Goal: Find specific page/section: Find specific page/section

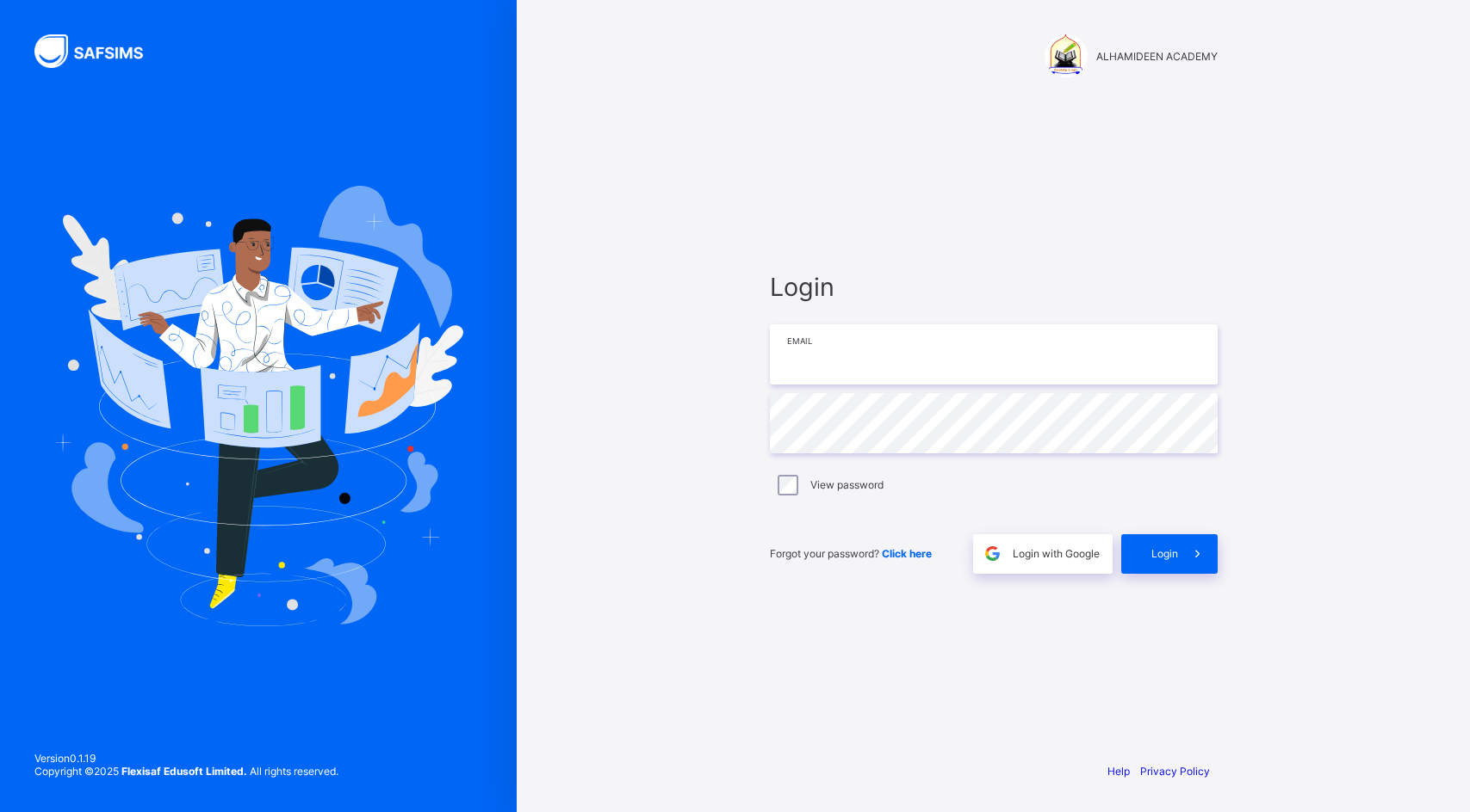
click at [968, 333] on div "Login Email Password View password Forgot your password? Click here Login with …" at bounding box center [993, 423] width 482 height 651
click at [969, 343] on input "email" at bounding box center [994, 354] width 448 height 60
click at [969, 346] on input "email" at bounding box center [994, 354] width 448 height 60
drag, startPoint x: 971, startPoint y: 365, endPoint x: 957, endPoint y: 365, distance: 14.0
click at [972, 368] on input "email" at bounding box center [994, 354] width 448 height 60
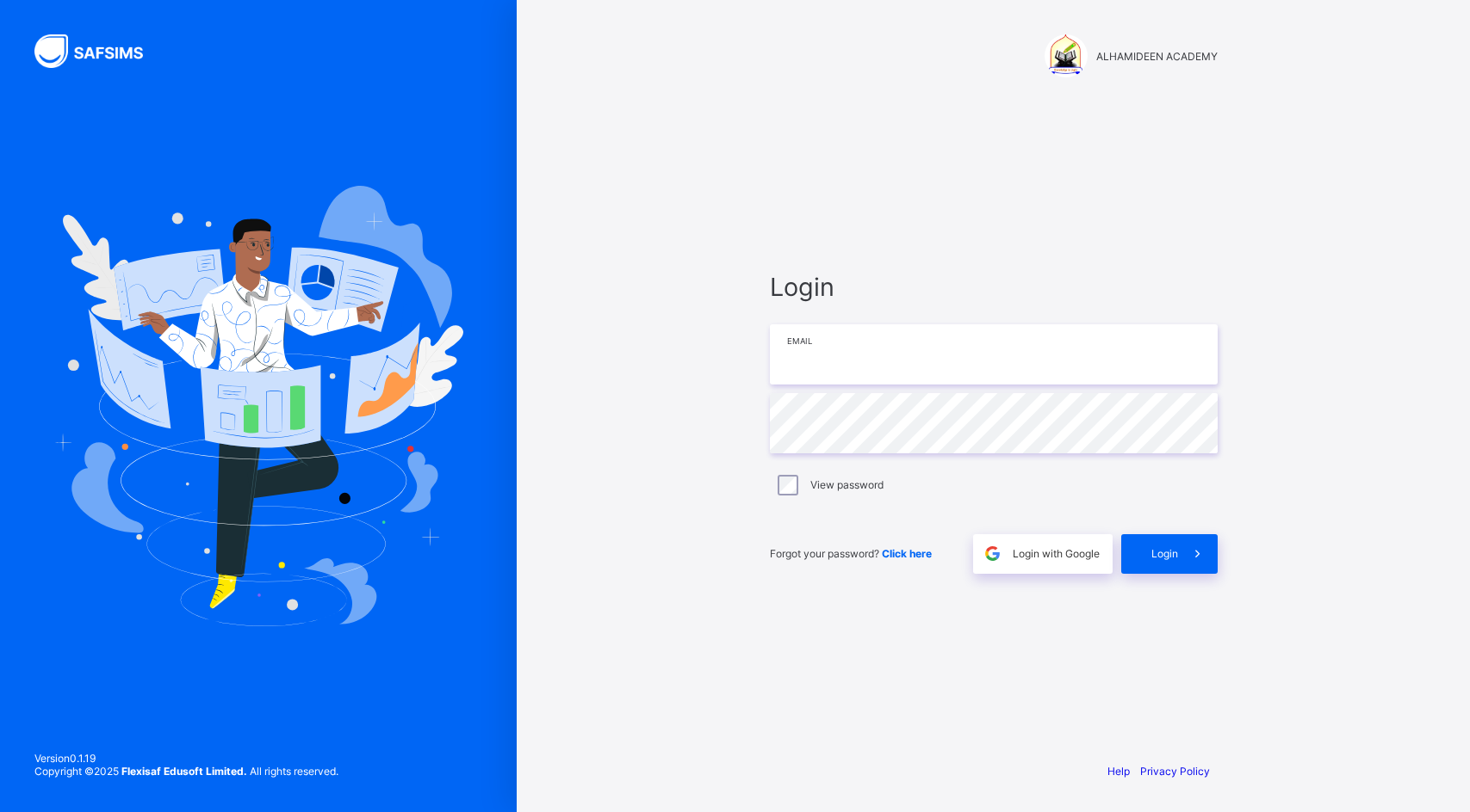
click at [972, 368] on input "email" at bounding box center [994, 354] width 448 height 60
click at [955, 362] on input "email" at bounding box center [994, 354] width 448 height 60
type input "**********"
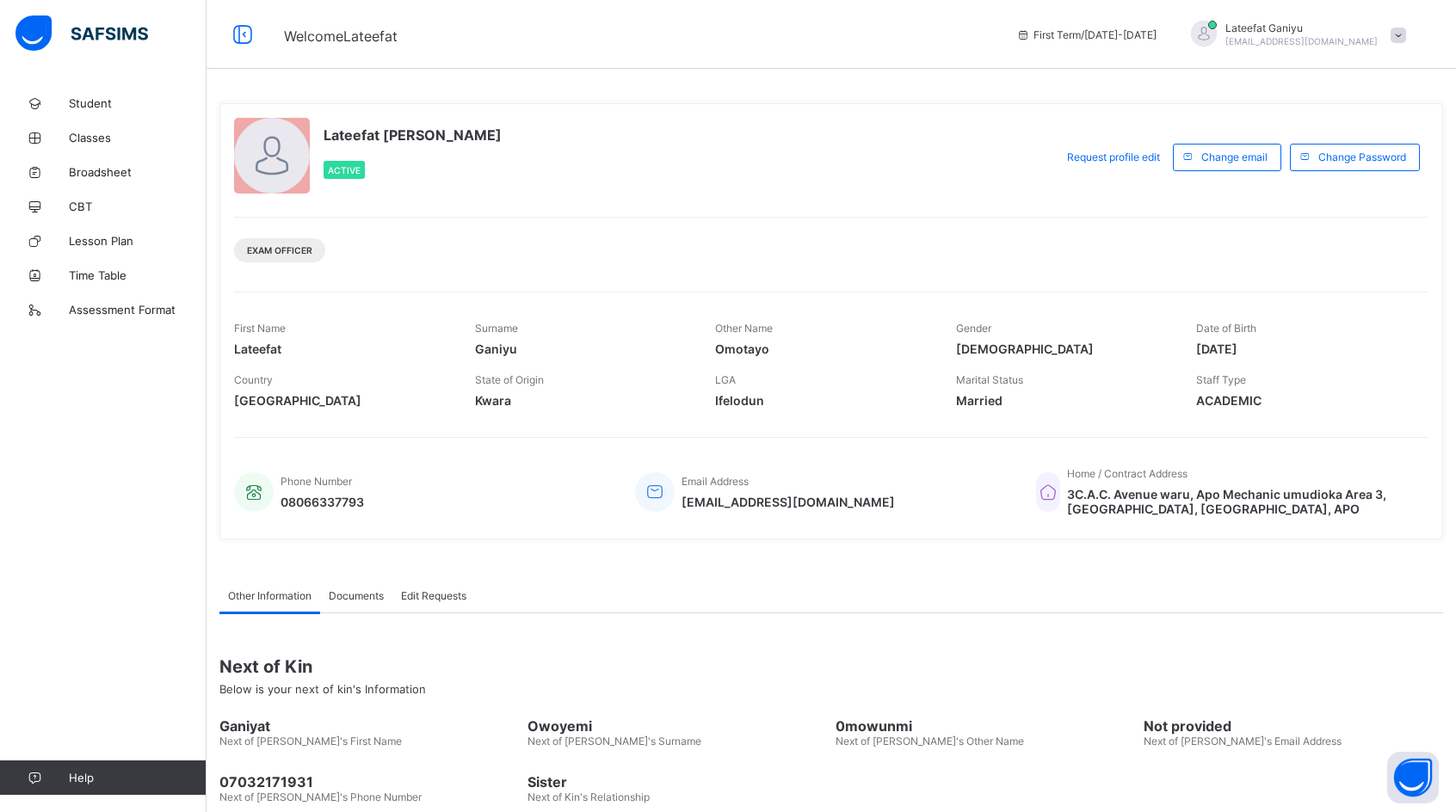
scroll to position [86, 0]
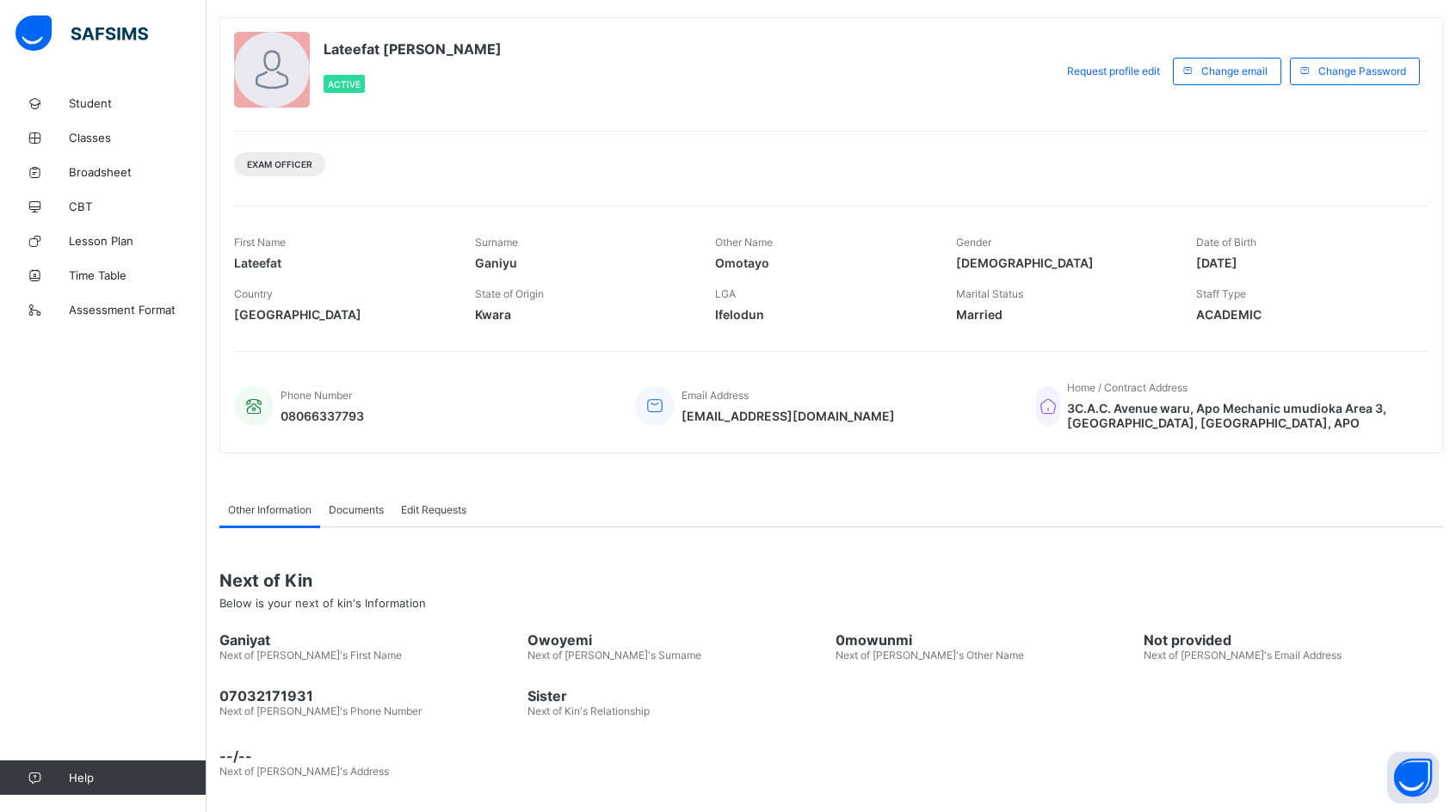
click at [811, 231] on div "Other Name [PERSON_NAME]" at bounding box center [823, 252] width 215 height 51
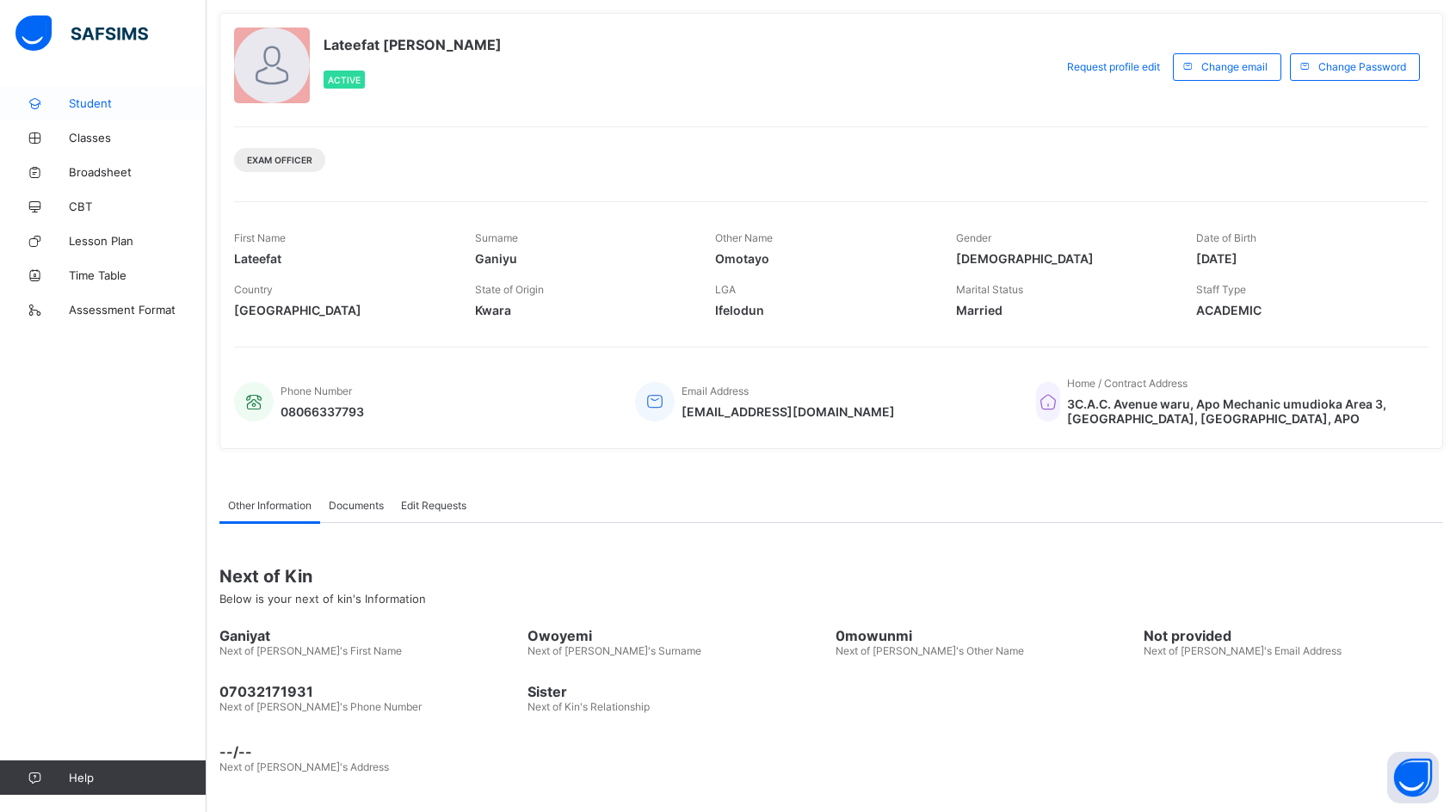
click at [98, 101] on span "Student" at bounding box center [137, 103] width 138 height 14
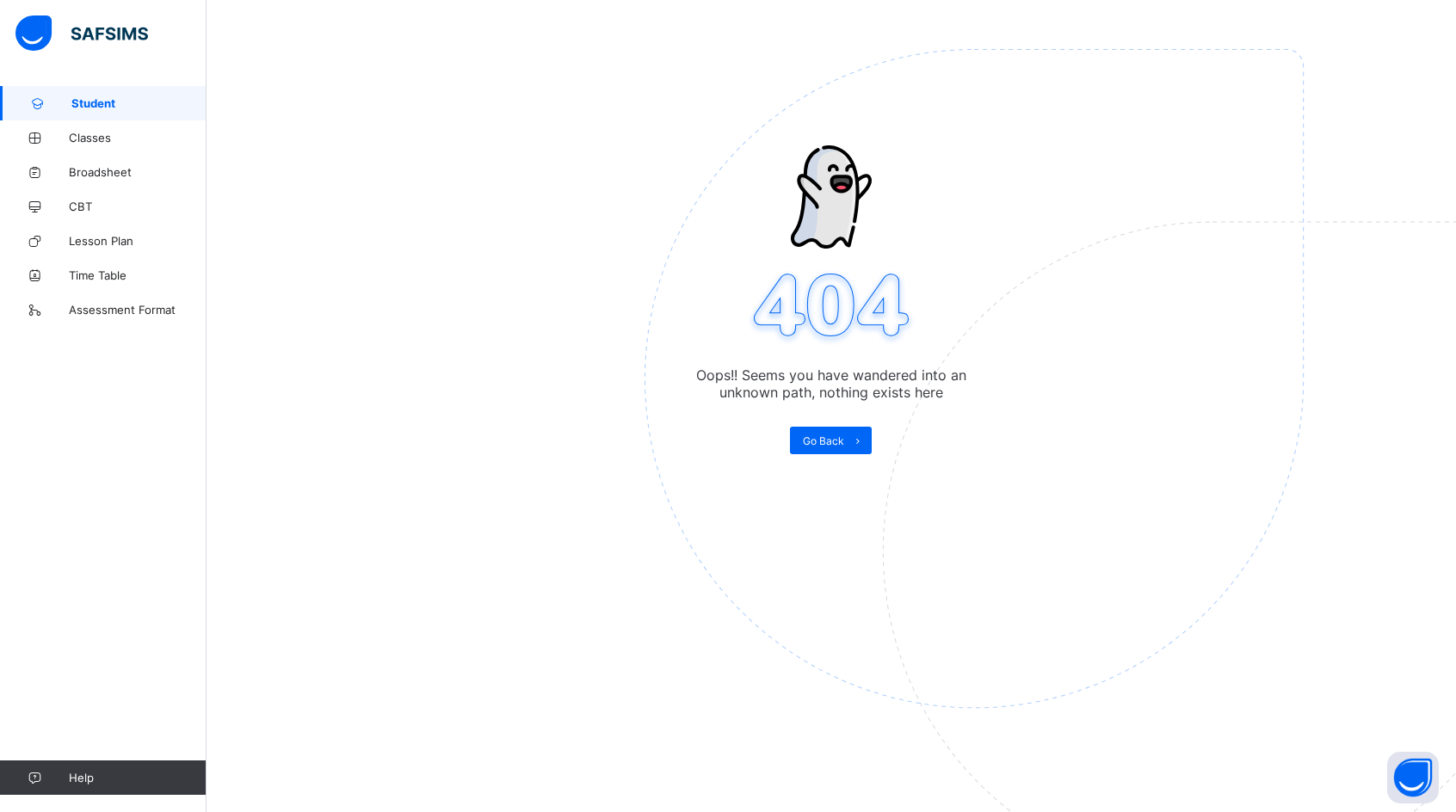
scroll to position [86, 0]
click at [836, 443] on span "Go Back" at bounding box center [824, 440] width 42 height 13
click at [70, 149] on link "Classes" at bounding box center [103, 138] width 207 height 35
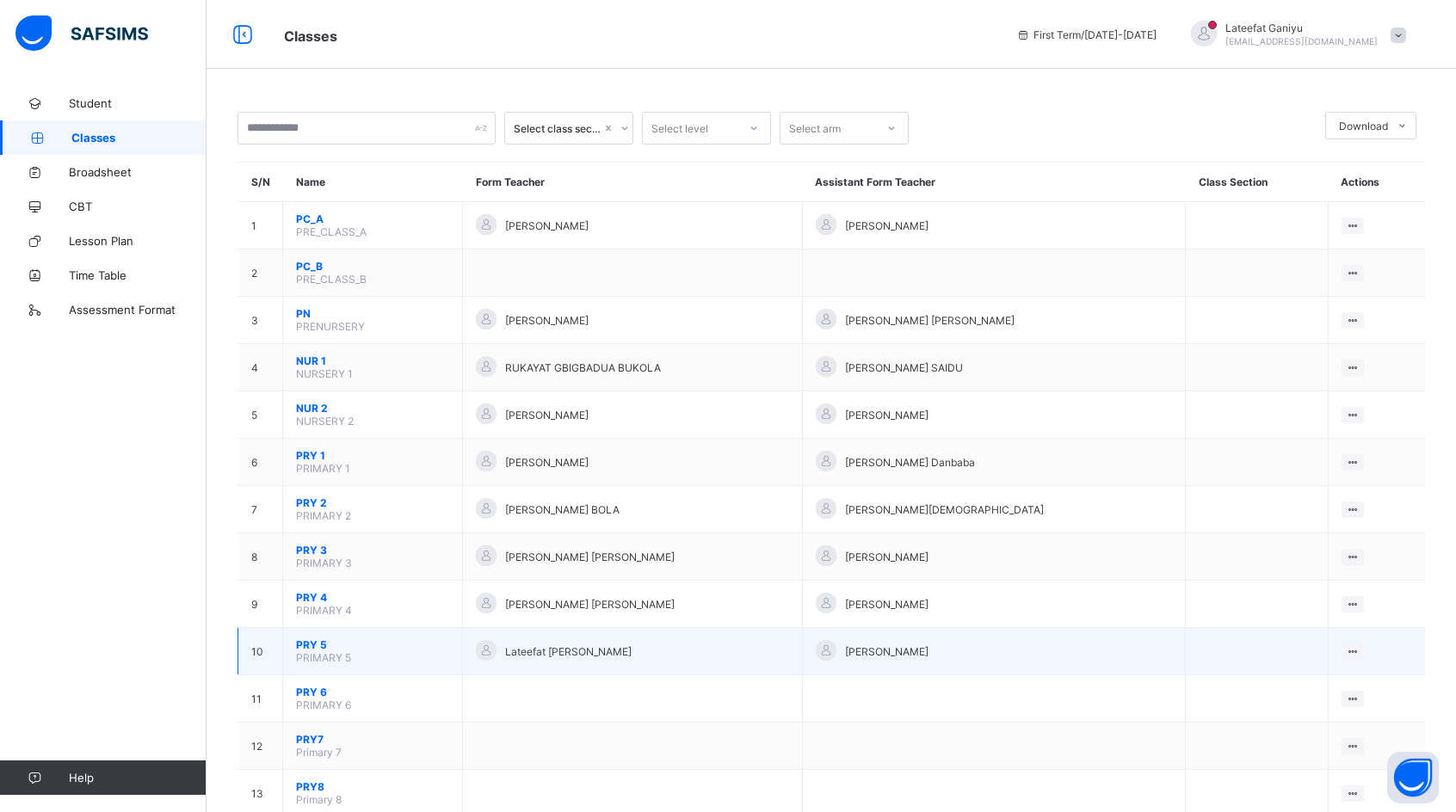
click at [648, 654] on div "Lateefat [PERSON_NAME]" at bounding box center [632, 652] width 313 height 23
click at [1361, 669] on ul "View Class" at bounding box center [1317, 686] width 95 height 33
click at [1333, 686] on div "View Class" at bounding box center [1330, 686] width 53 height 17
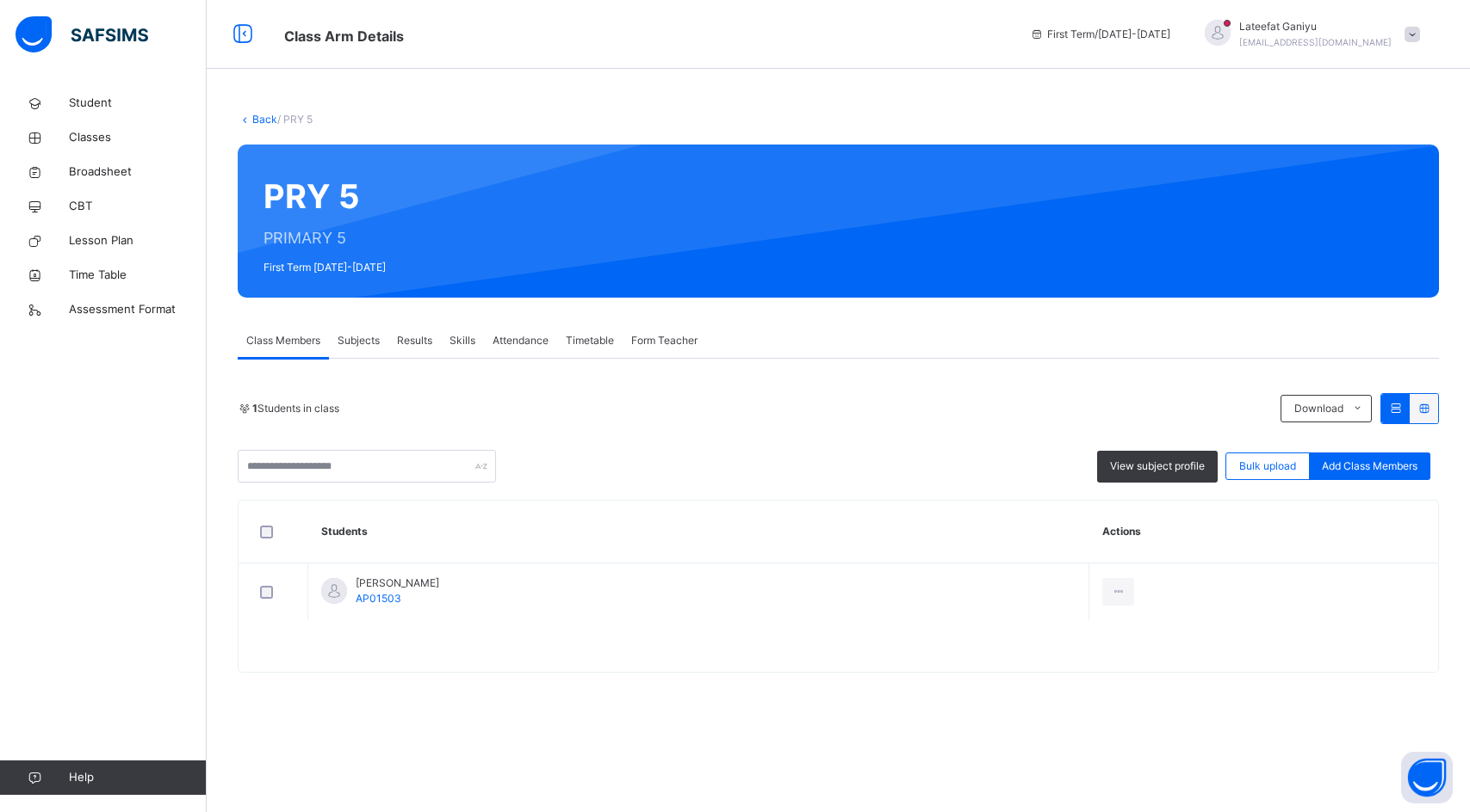
click at [294, 339] on span "Class Members" at bounding box center [283, 341] width 74 height 15
click at [322, 413] on span "1 Students in class" at bounding box center [296, 408] width 87 height 15
click at [477, 469] on div at bounding box center [366, 466] width 258 height 33
click at [269, 339] on span "Class Members" at bounding box center [283, 341] width 74 height 15
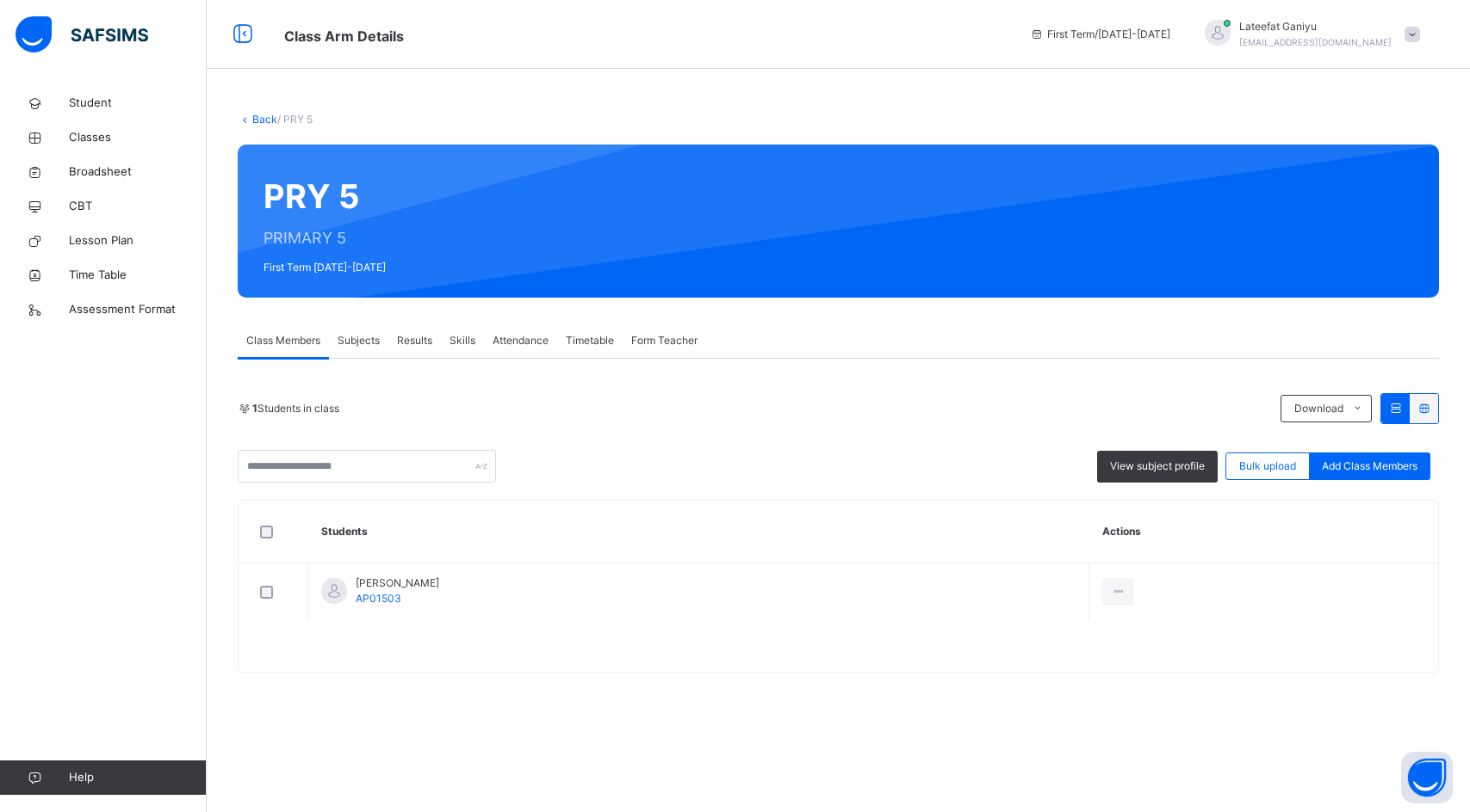
click at [297, 413] on span "1 Students in class" at bounding box center [296, 408] width 87 height 15
click at [295, 346] on span "Class Members" at bounding box center [283, 341] width 74 height 15
click at [353, 346] on span "Subjects" at bounding box center [358, 341] width 42 height 15
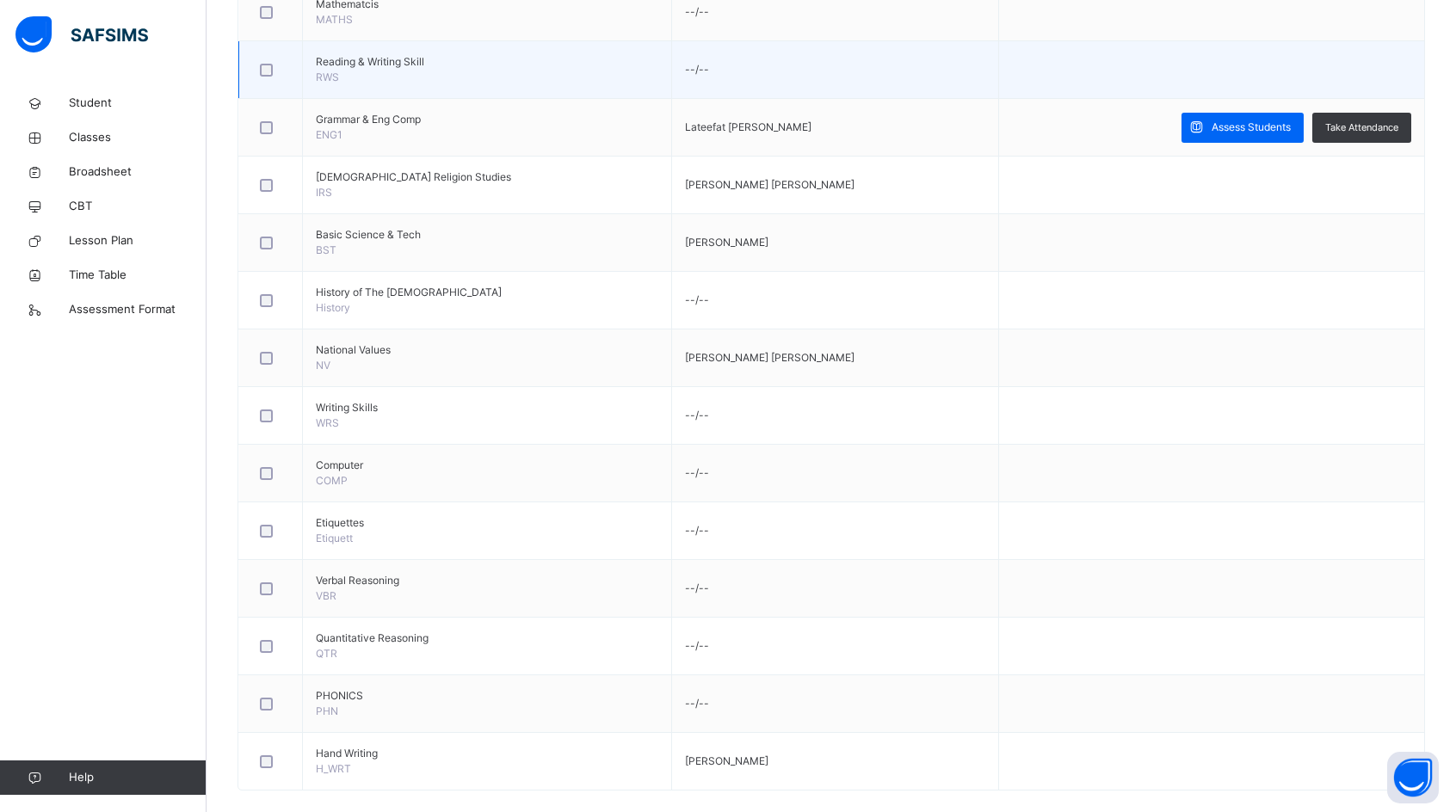
scroll to position [1511, 0]
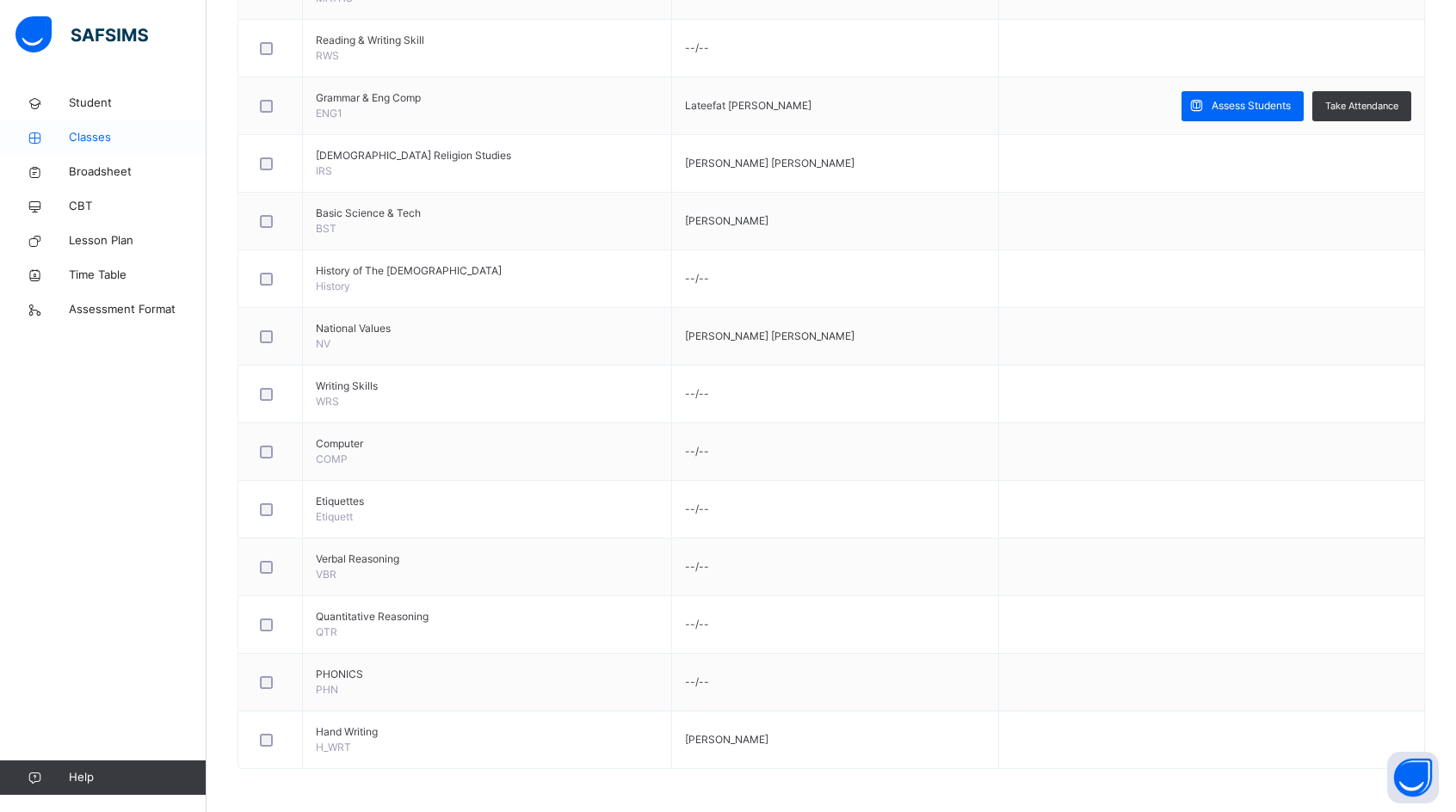
drag, startPoint x: 77, startPoint y: 127, endPoint x: 88, endPoint y: 143, distance: 19.4
click at [79, 128] on link "Classes" at bounding box center [103, 138] width 207 height 35
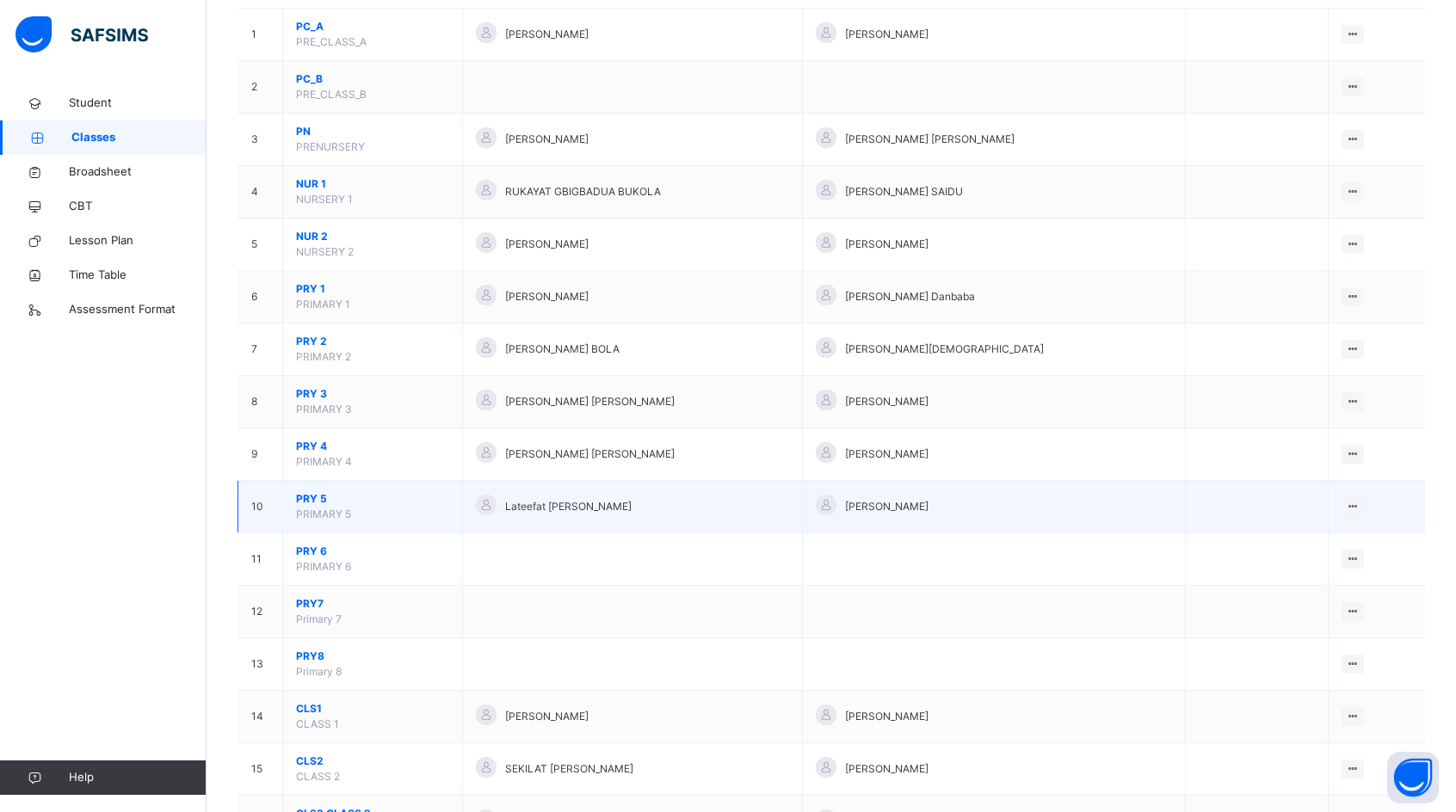
scroll to position [258, 0]
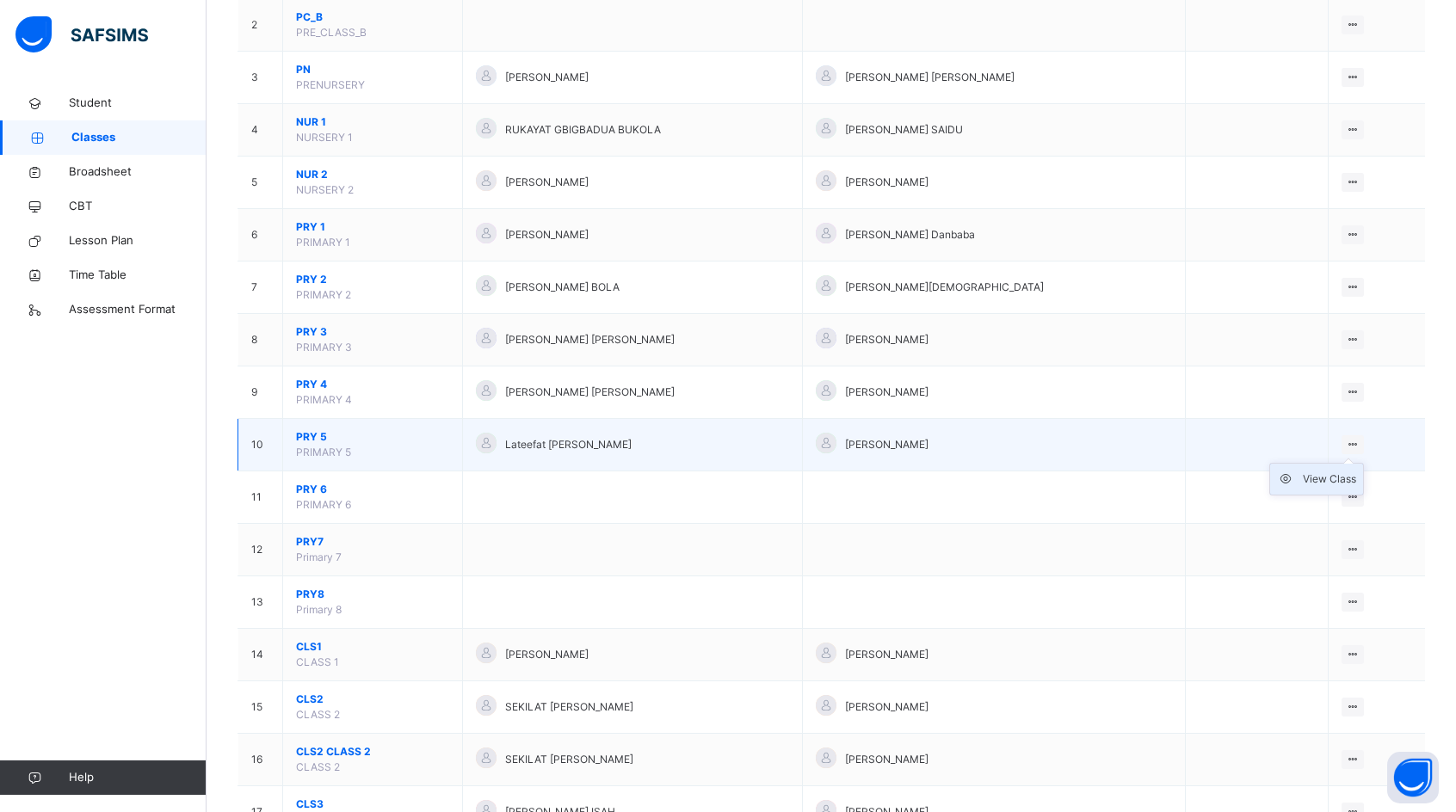
click at [1342, 480] on div "View Class" at bounding box center [1330, 480] width 53 height 17
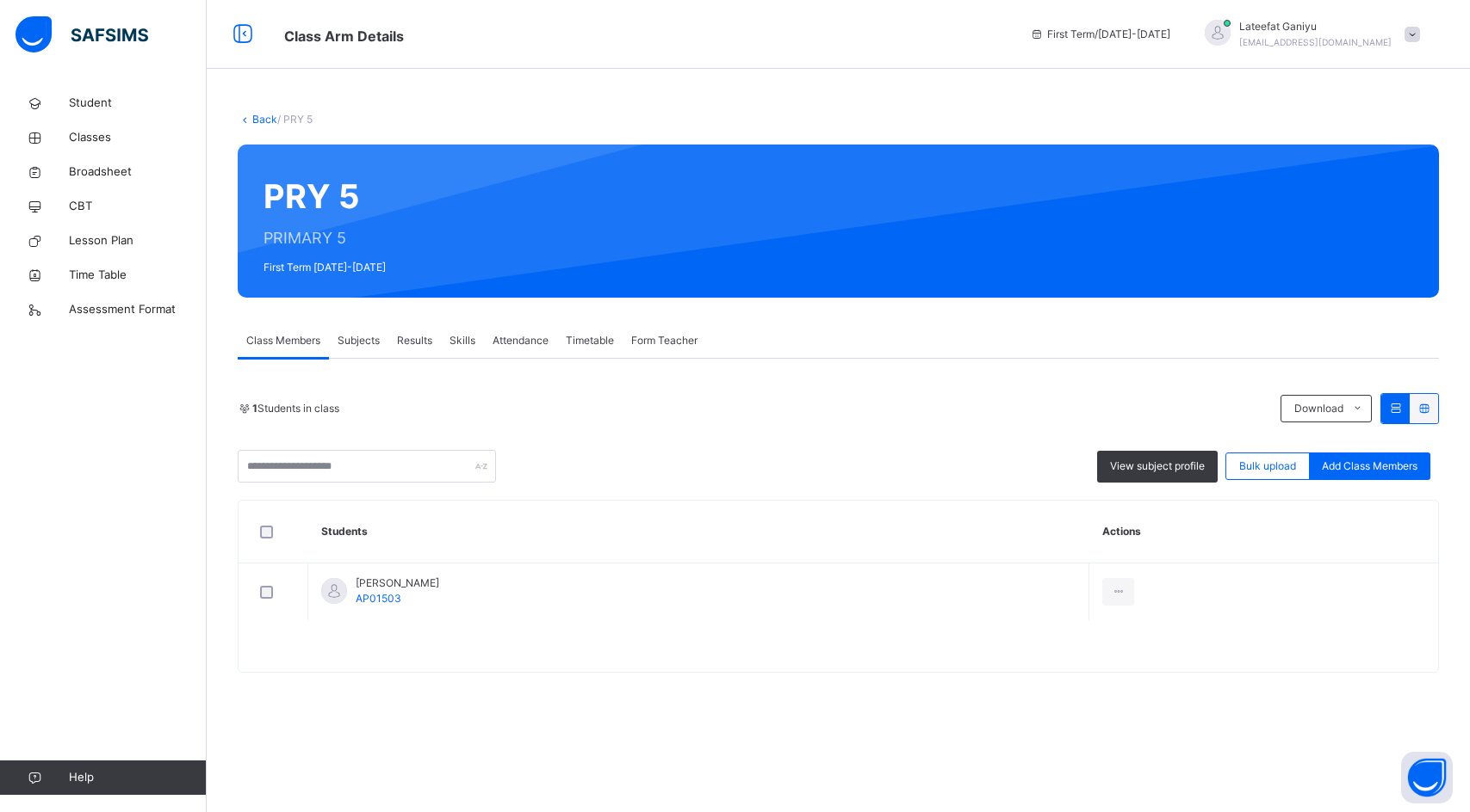
click at [526, 342] on span "Attendance" at bounding box center [521, 341] width 56 height 15
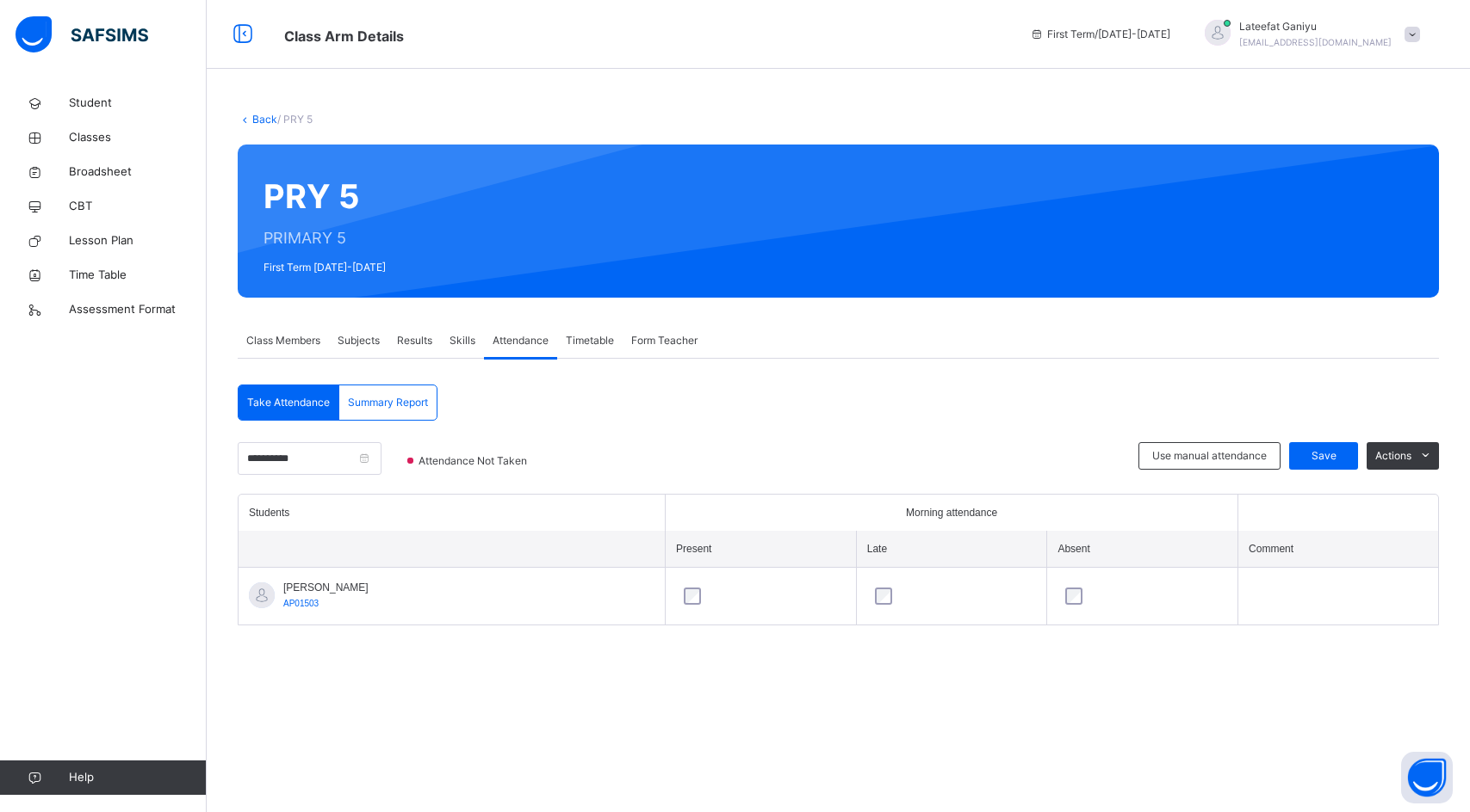
click at [284, 341] on span "Class Members" at bounding box center [283, 341] width 74 height 15
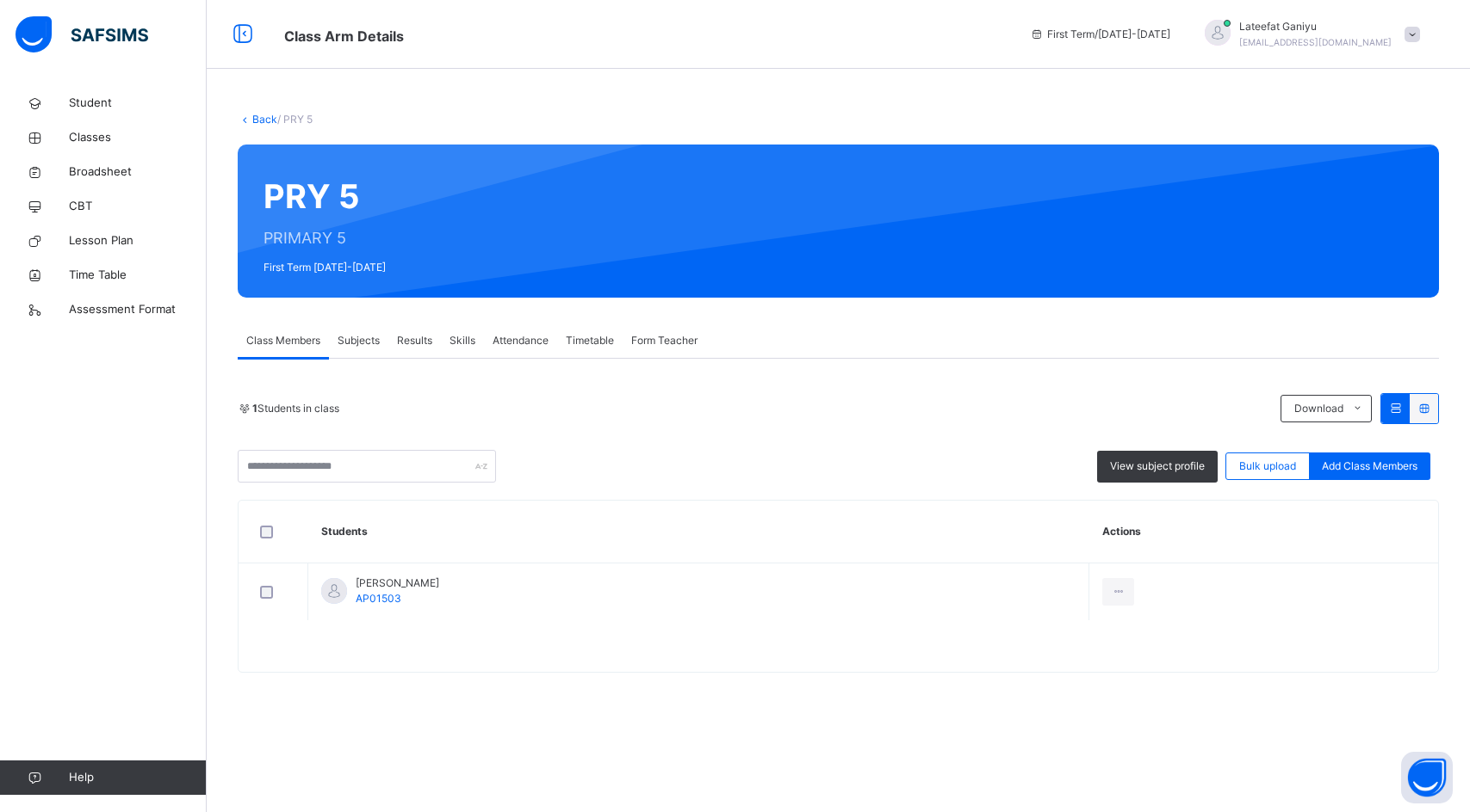
click at [312, 408] on span "1 Students in class" at bounding box center [296, 408] width 87 height 15
click at [448, 431] on div "1 Students in class Download Pdf Report Excel Report View subject profile Bulk …" at bounding box center [838, 437] width 1201 height 90
